Goal: Task Accomplishment & Management: Manage account settings

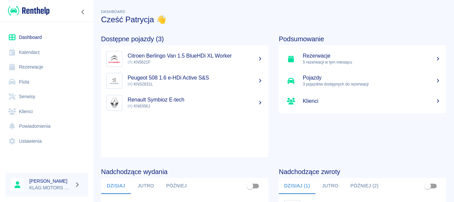
click at [74, 180] on div at bounding box center [77, 184] width 11 height 9
click at [76, 184] on icon "button" at bounding box center [78, 185] width 8 height 6
click at [99, 185] on li "Wyloguj się" at bounding box center [100, 184] width 34 height 11
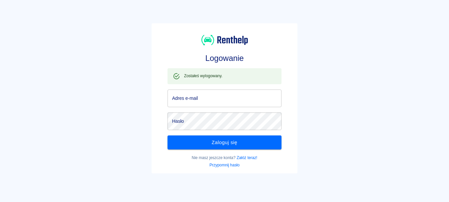
click at [198, 93] on input "Adres e-mail" at bounding box center [225, 98] width 114 height 18
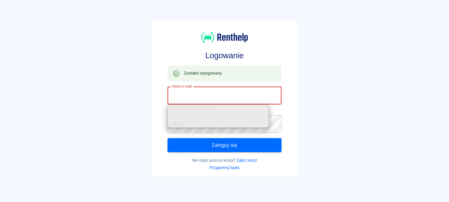
click at [215, 94] on input "Adres e-mail" at bounding box center [225, 96] width 114 height 18
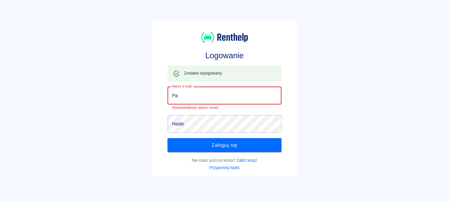
type input "P"
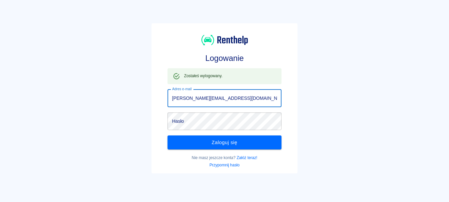
click at [191, 97] on input "[PERSON_NAME][EMAIL_ADDRESS][DOMAIN_NAME]" at bounding box center [225, 98] width 114 height 18
type input "[PERSON_NAME][EMAIL_ADDRESS][DOMAIN_NAME]"
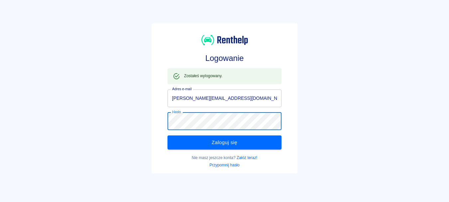
click button "Zaloguj się" at bounding box center [225, 142] width 114 height 14
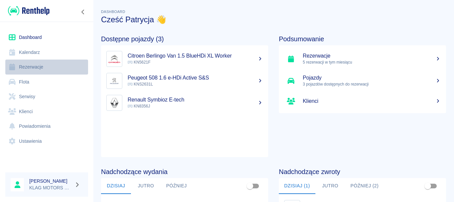
click at [44, 66] on link "Rezerwacje" at bounding box center [46, 67] width 83 height 15
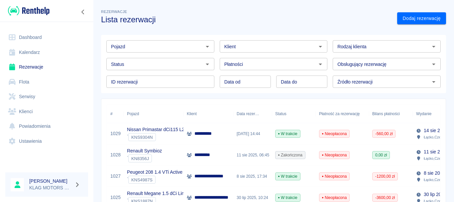
click at [179, 134] on div "` KNS9304N" at bounding box center [167, 137] width 81 height 8
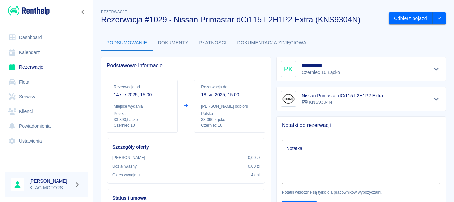
click at [222, 43] on button "Płatności" at bounding box center [213, 43] width 38 height 16
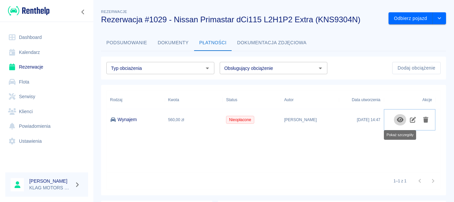
click at [396, 119] on button "Pokaż szczegóły" at bounding box center [400, 119] width 13 height 11
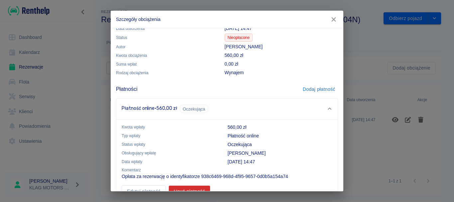
scroll to position [34, 0]
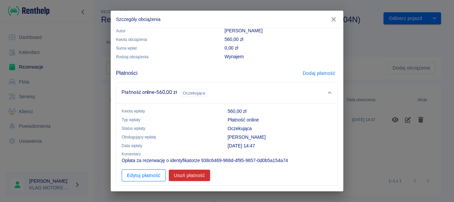
click at [149, 177] on button "Edytuj płatność" at bounding box center [144, 175] width 44 height 12
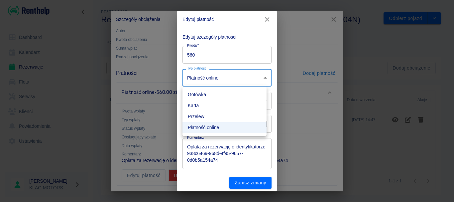
click at [227, 69] on body "**********" at bounding box center [227, 101] width 454 height 202
click at [214, 97] on li "Gotówka" at bounding box center [225, 94] width 84 height 11
type input "cash"
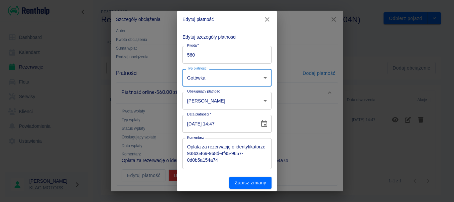
click at [261, 121] on icon "Choose date, selected date is 14 sie 2025" at bounding box center [264, 123] width 6 height 7
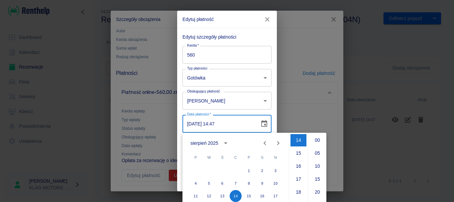
scroll to position [1, 0]
click at [277, 194] on button "17" at bounding box center [276, 195] width 12 height 12
type input "[DATE] 14:47"
click at [193, 200] on button "11" at bounding box center [196, 195] width 12 height 12
click at [274, 193] on button "17" at bounding box center [276, 195] width 12 height 12
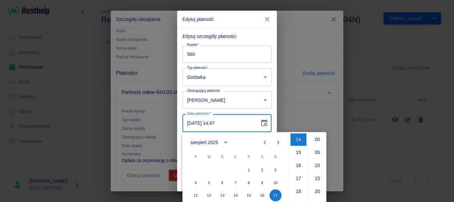
click at [190, 124] on body "**********" at bounding box center [227, 101] width 454 height 202
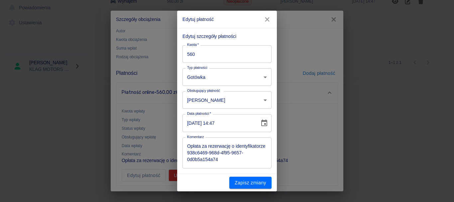
scroll to position [0, 0]
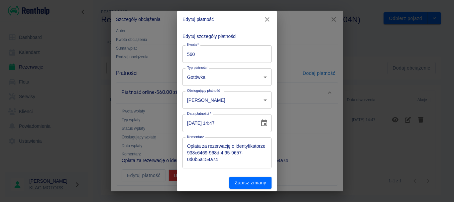
click at [190, 125] on input "[DATE] 14:47" at bounding box center [219, 123] width 73 height 18
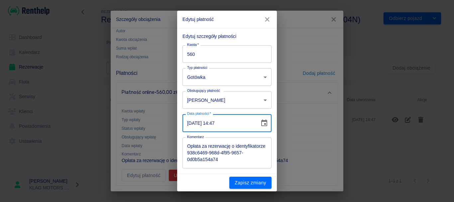
click at [200, 184] on div "Zapisz zmiany" at bounding box center [227, 183] width 100 height 18
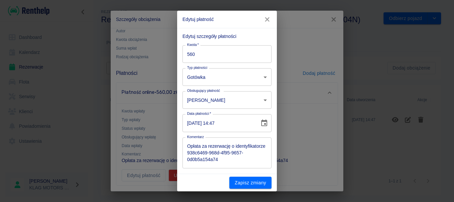
click at [214, 126] on input "[DATE] 14:47" at bounding box center [219, 123] width 73 height 18
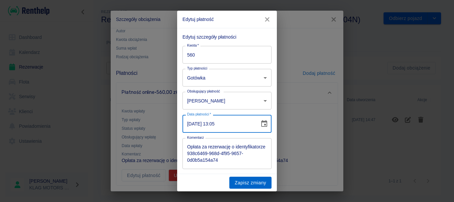
type input "[DATE] 13:05"
click at [244, 183] on button "Zapisz zmiany" at bounding box center [250, 183] width 42 height 12
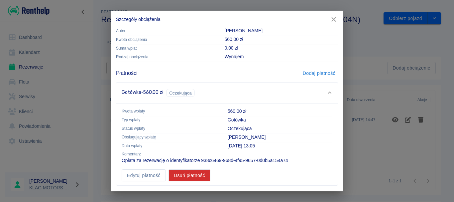
click at [369, 131] on div "Szczegóły obciążenia Podstawowe informacje Data utworzenia [DATE] 14:47 Status …" at bounding box center [227, 101] width 454 height 202
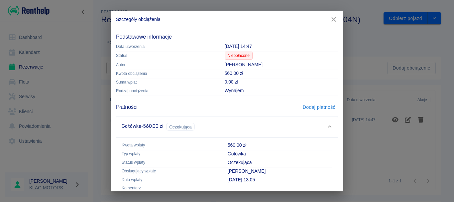
click at [252, 53] on td "Nieopłacone" at bounding box center [279, 57] width 119 height 10
click at [244, 57] on span "Nieopłacone" at bounding box center [238, 56] width 27 height 6
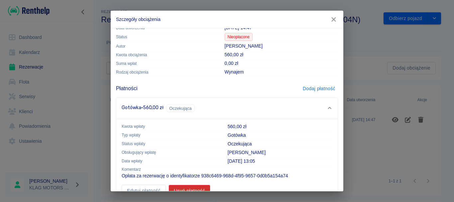
scroll to position [34, 0]
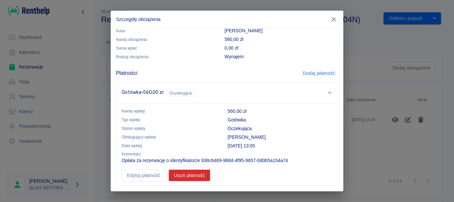
click at [178, 91] on span "Oczekująca" at bounding box center [181, 92] width 28 height 7
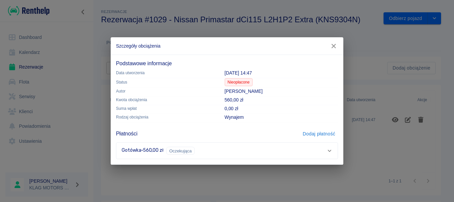
scroll to position [0, 0]
click at [180, 148] on span "Oczekująca" at bounding box center [181, 150] width 28 height 7
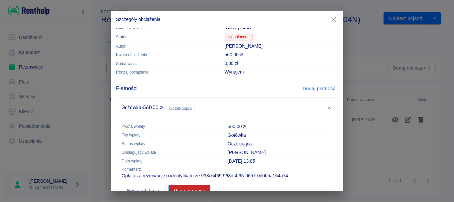
scroll to position [34, 0]
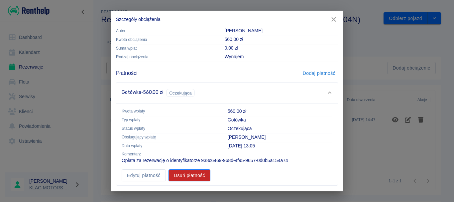
click at [191, 177] on button "Usuń płatność" at bounding box center [190, 175] width 42 height 12
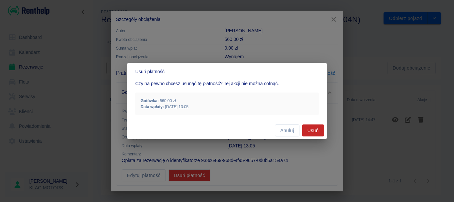
click at [313, 128] on button "Usuń" at bounding box center [313, 130] width 22 height 12
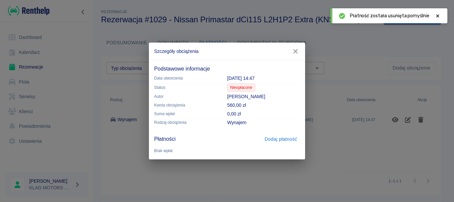
scroll to position [0, 0]
click at [283, 141] on button "Dodaj płatność" at bounding box center [281, 139] width 38 height 12
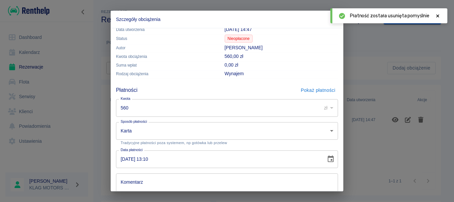
scroll to position [33, 0]
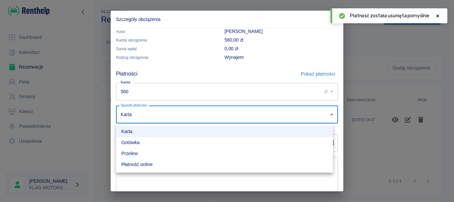
click at [136, 117] on body "**********" at bounding box center [227, 101] width 454 height 202
click at [150, 144] on li "Gotówka" at bounding box center [224, 142] width 217 height 11
type input "cash"
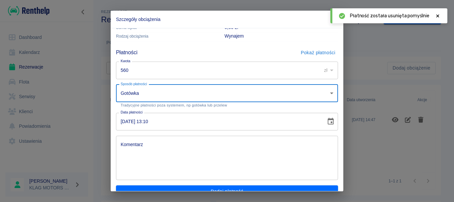
scroll to position [66, 0]
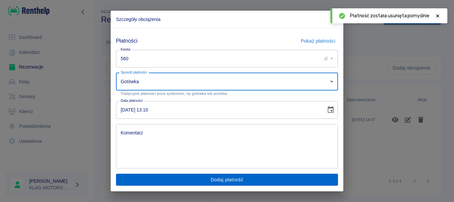
click at [226, 183] on button "Dodaj płatność" at bounding box center [227, 180] width 222 height 12
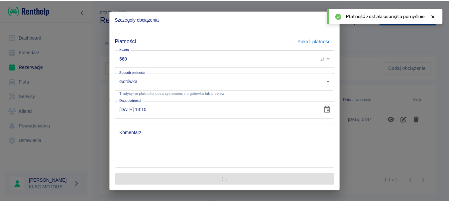
scroll to position [0, 0]
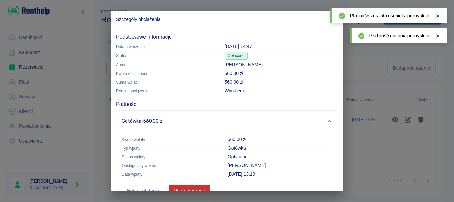
click at [400, 133] on div "Szczegóły obciążenia Podstawowe informacje Data utworzenia [DATE] 14:47 Status …" at bounding box center [227, 101] width 454 height 202
click at [439, 15] on icon at bounding box center [438, 15] width 3 height 3
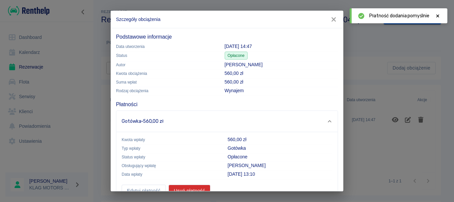
click at [439, 15] on icon at bounding box center [438, 15] width 3 height 3
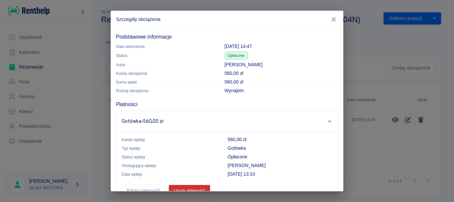
click at [333, 18] on icon "button" at bounding box center [334, 19] width 9 height 7
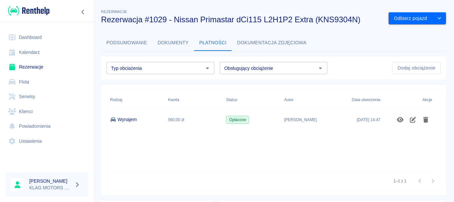
click at [45, 66] on link "Rezerwacje" at bounding box center [46, 67] width 83 height 15
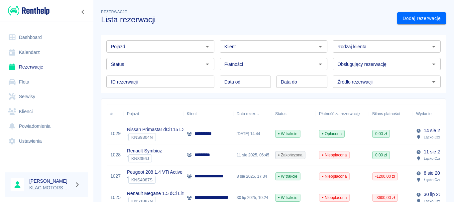
click at [54, 182] on h6 "[PERSON_NAME]" at bounding box center [50, 181] width 43 height 7
click at [77, 184] on icon "button" at bounding box center [77, 184] width 3 height 5
click at [98, 185] on li "Wyloguj się" at bounding box center [100, 184] width 34 height 11
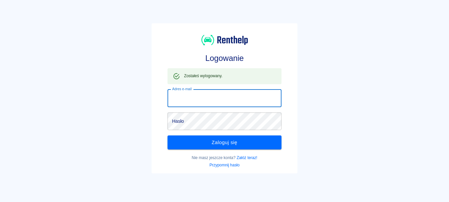
click at [194, 100] on input "Adres e-mail" at bounding box center [225, 98] width 114 height 18
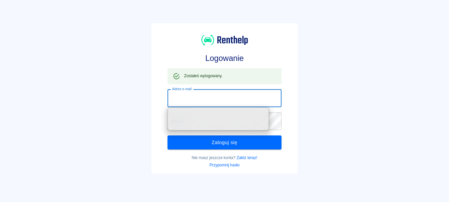
paste input "[EMAIL_ADDRESS][DOMAIN_NAME]"
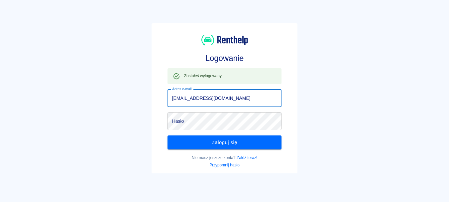
type input "[EMAIL_ADDRESS][DOMAIN_NAME]"
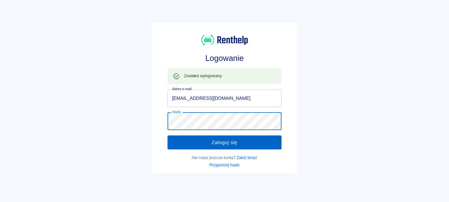
click at [220, 144] on button "Zaloguj się" at bounding box center [225, 142] width 114 height 14
